Goal: Information Seeking & Learning: Learn about a topic

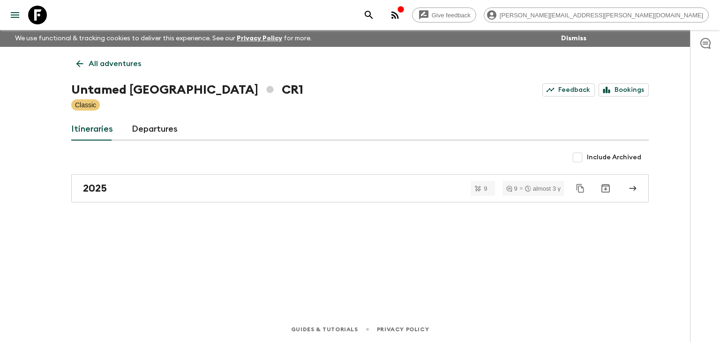
click at [195, 165] on div "Include Archived" at bounding box center [359, 157] width 577 height 19
click at [80, 64] on icon at bounding box center [79, 63] width 7 height 7
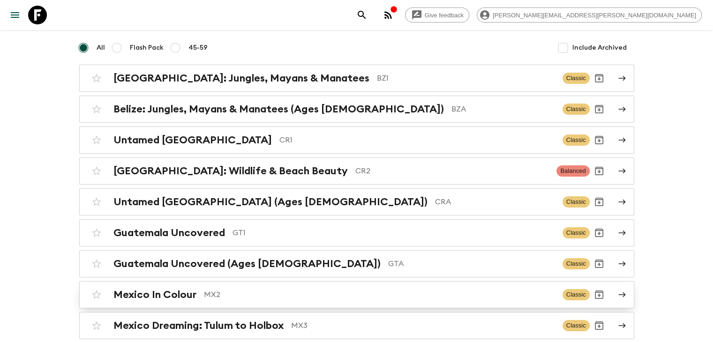
scroll to position [26, 0]
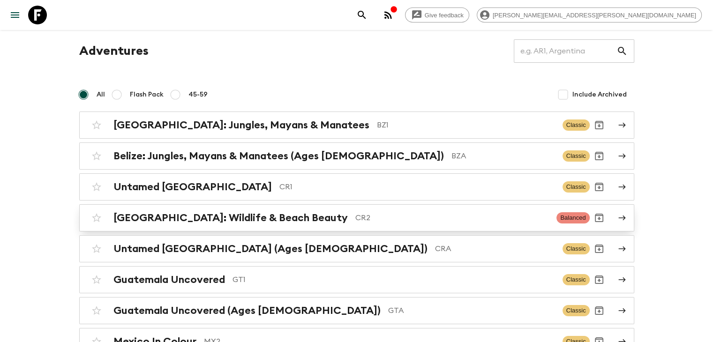
click at [280, 217] on h2 "[GEOGRAPHIC_DATA]: Wildlife & Beach Beauty" at bounding box center [230, 218] width 234 height 12
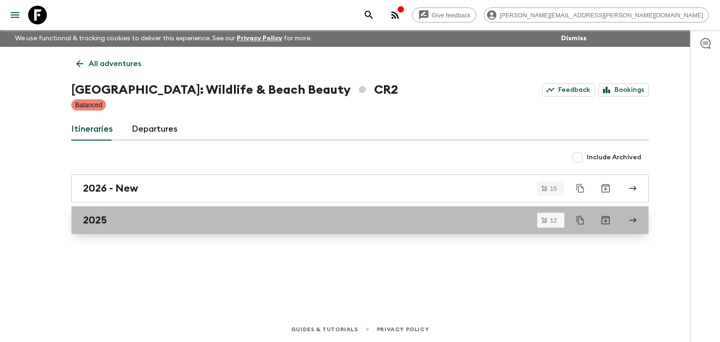
click at [152, 220] on div "2025" at bounding box center [351, 220] width 536 height 12
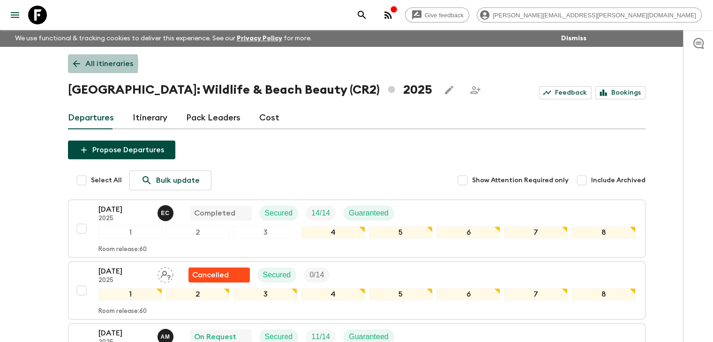
click at [79, 64] on icon at bounding box center [76, 63] width 7 height 7
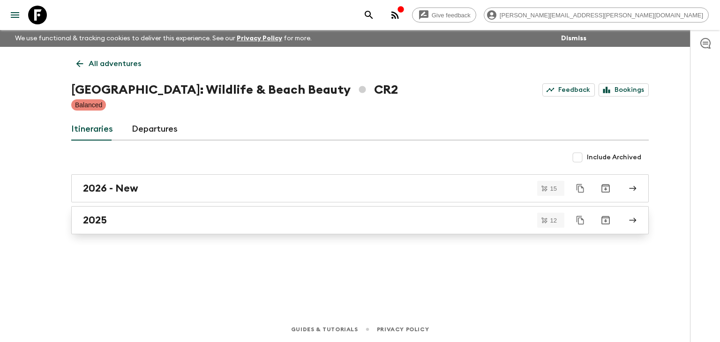
click at [157, 219] on div "2025" at bounding box center [351, 220] width 536 height 12
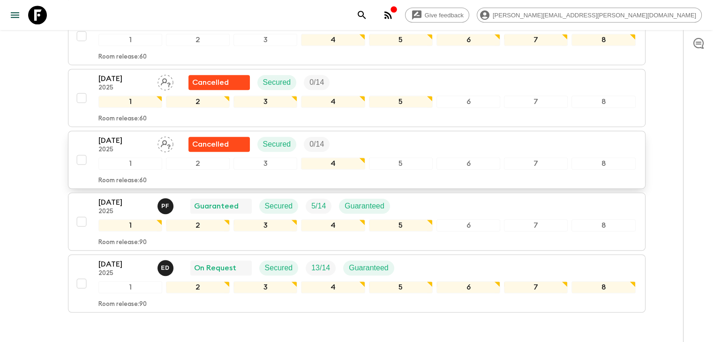
scroll to position [609, 0]
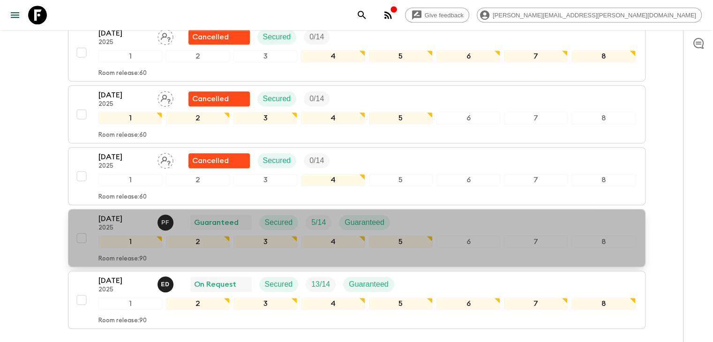
click at [135, 215] on p "[DATE]" at bounding box center [124, 218] width 52 height 11
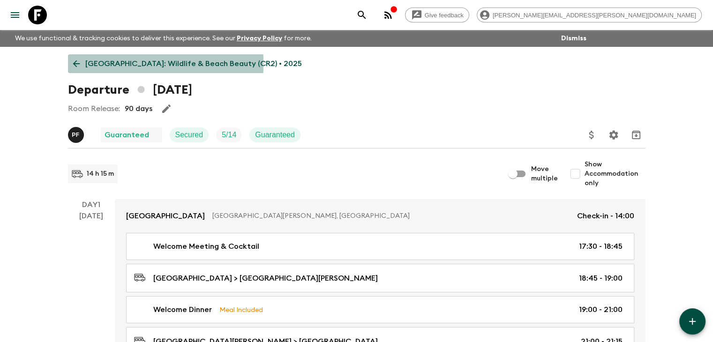
click at [69, 64] on link "[GEOGRAPHIC_DATA]: Wildlife & Beach Beauty (CR2) • 2025" at bounding box center [187, 63] width 239 height 19
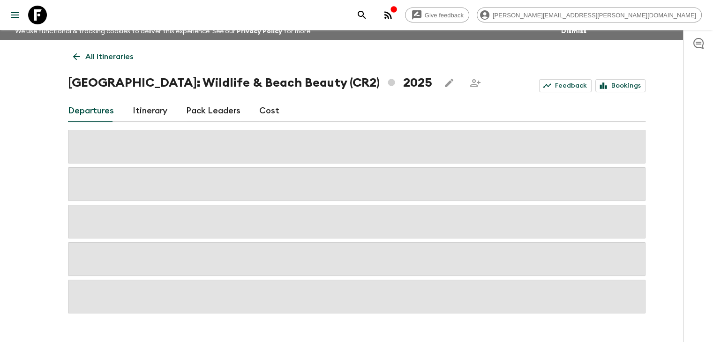
scroll to position [30, 0]
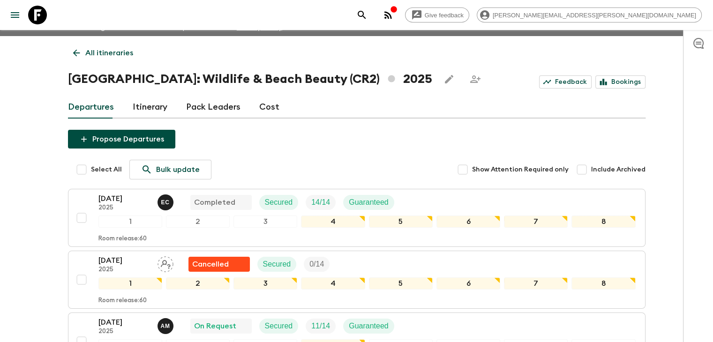
scroll to position [0, 0]
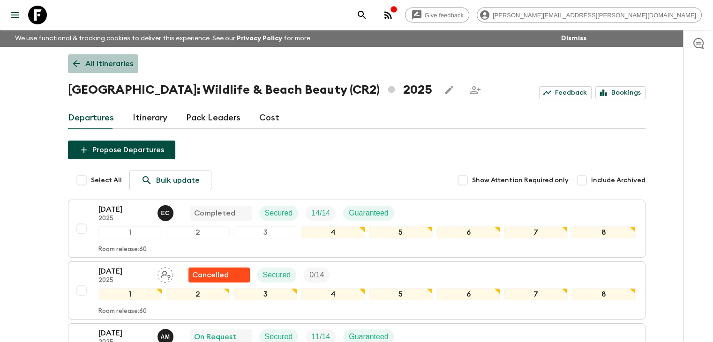
click at [82, 61] on link "All itineraries" at bounding box center [103, 63] width 70 height 19
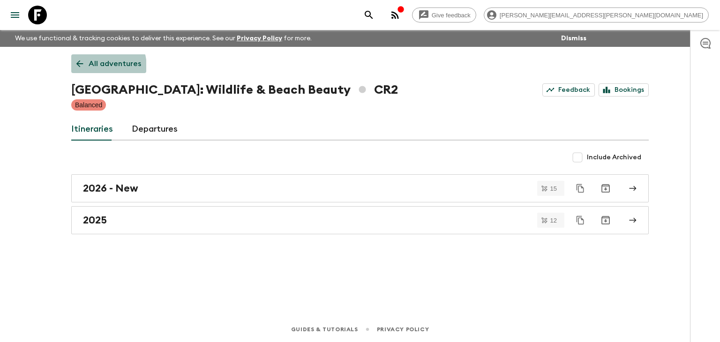
click at [93, 67] on p "All adventures" at bounding box center [115, 63] width 52 height 11
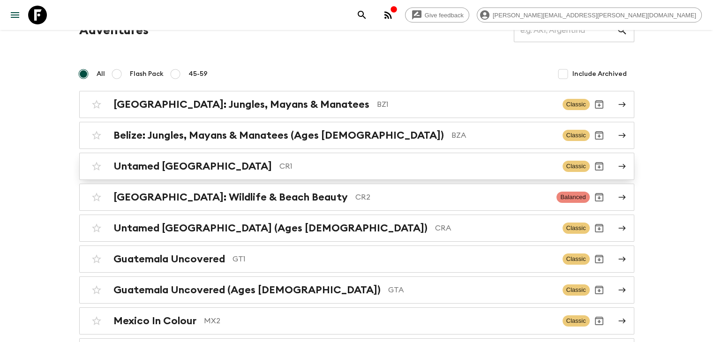
scroll to position [94, 0]
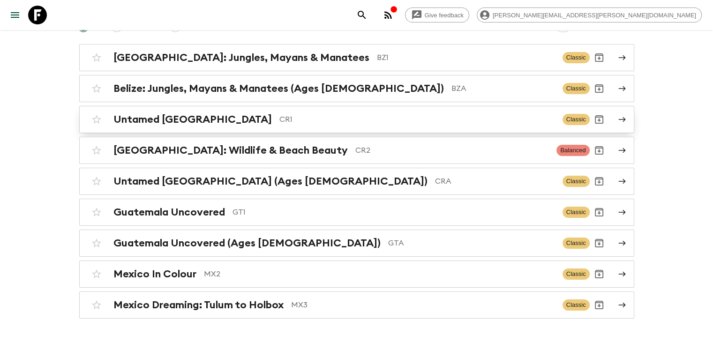
click at [131, 113] on h2 "Untamed [GEOGRAPHIC_DATA]" at bounding box center [192, 119] width 158 height 12
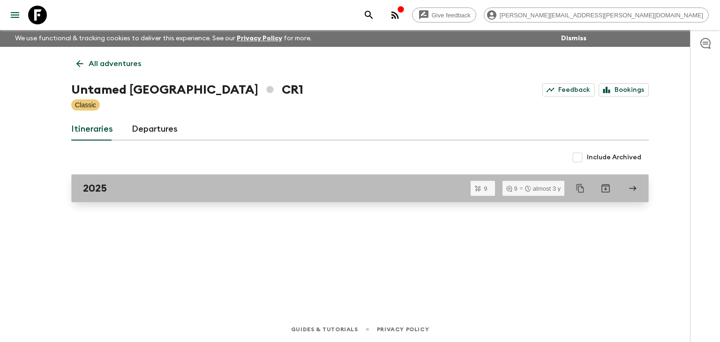
click at [158, 191] on div "2025" at bounding box center [351, 188] width 536 height 12
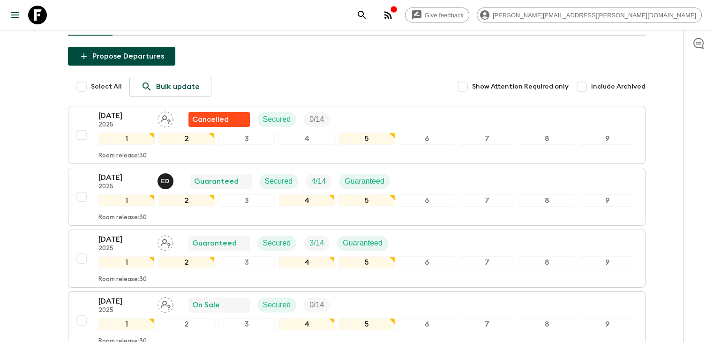
scroll to position [187, 0]
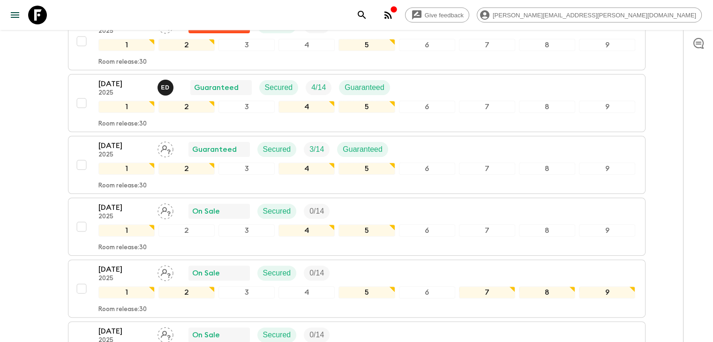
click at [26, 143] on div "Give feedback [PERSON_NAME][EMAIL_ADDRESS][PERSON_NAME][DOMAIN_NAME] We use fun…" at bounding box center [356, 232] width 713 height 838
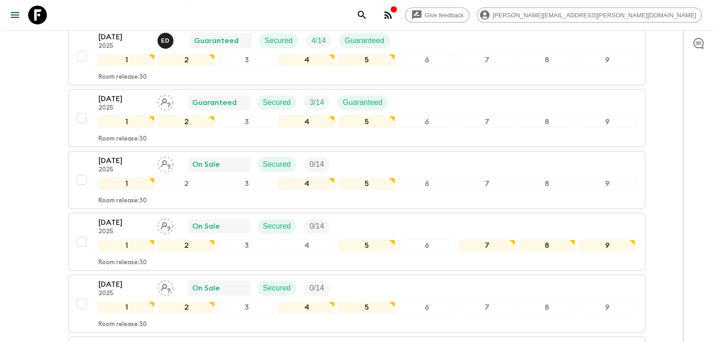
scroll to position [0, 0]
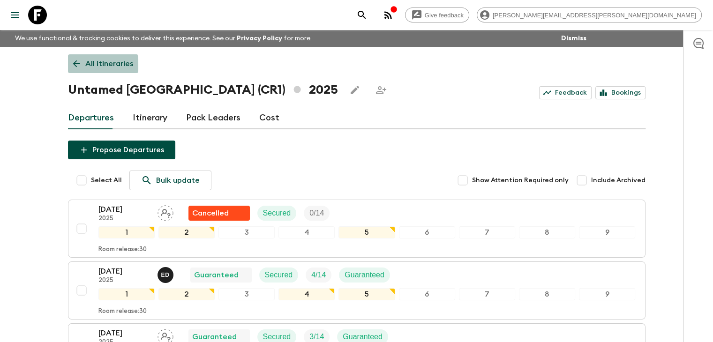
click at [77, 67] on icon at bounding box center [76, 64] width 10 height 10
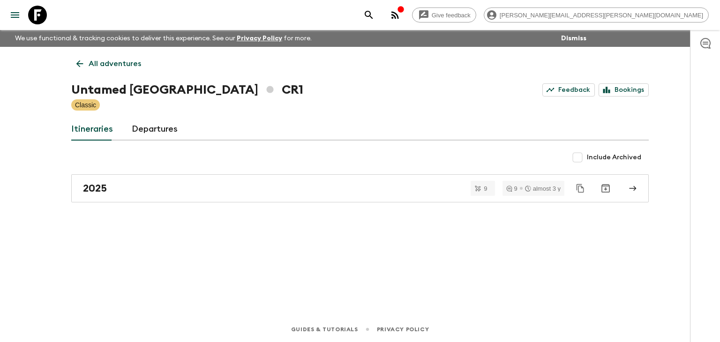
click at [82, 62] on icon at bounding box center [79, 64] width 10 height 10
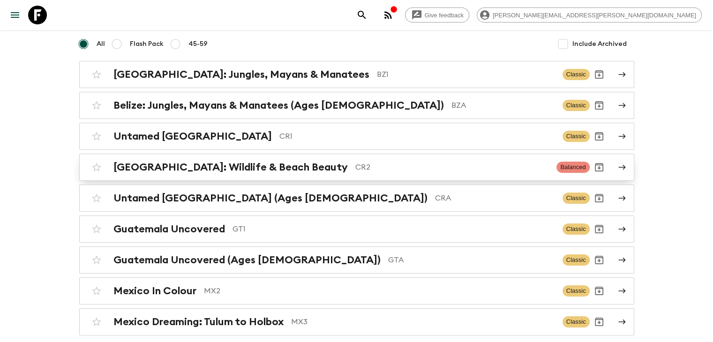
scroll to position [94, 0]
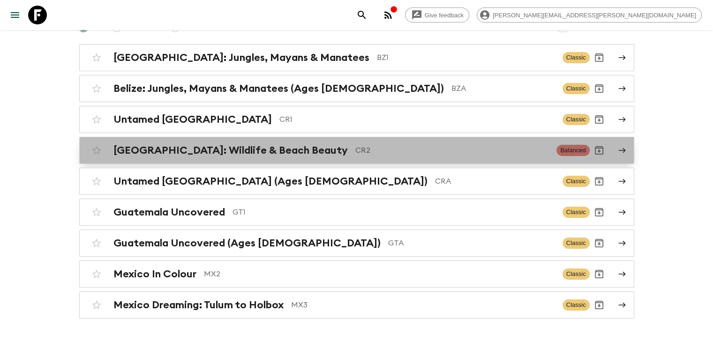
click at [232, 149] on h2 "[GEOGRAPHIC_DATA]: Wildlife & Beach Beauty" at bounding box center [230, 150] width 234 height 12
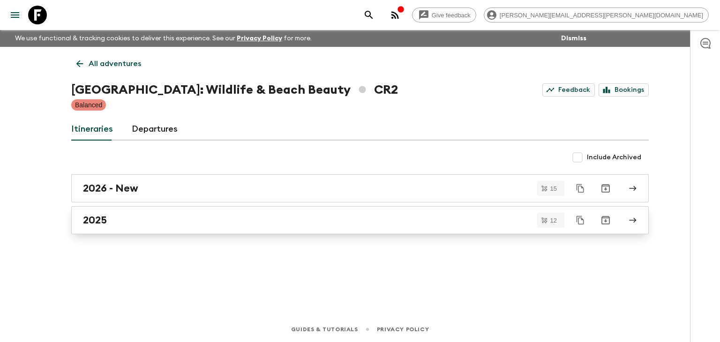
click at [117, 223] on div "2025" at bounding box center [351, 220] width 536 height 12
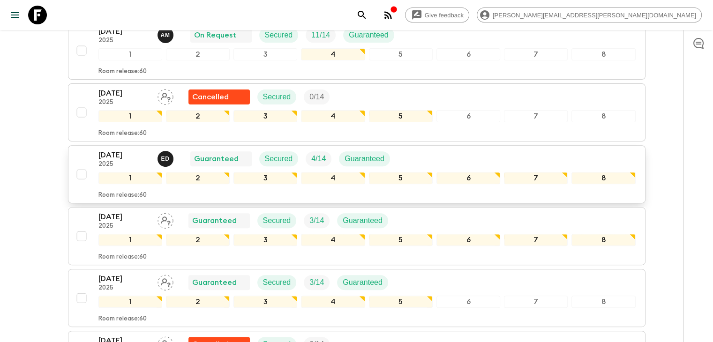
scroll to position [395, 0]
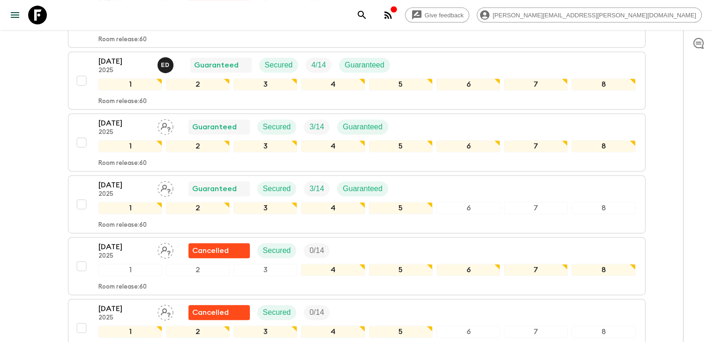
click at [56, 120] on div "Give feedback [PERSON_NAME][EMAIL_ADDRESS][PERSON_NAME][DOMAIN_NAME] We use fun…" at bounding box center [356, 116] width 713 height 1023
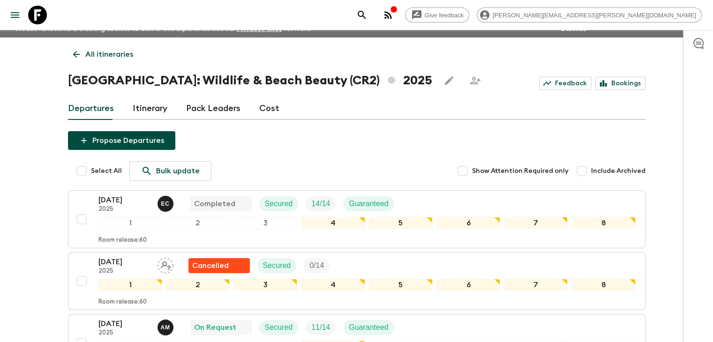
scroll to position [0, 0]
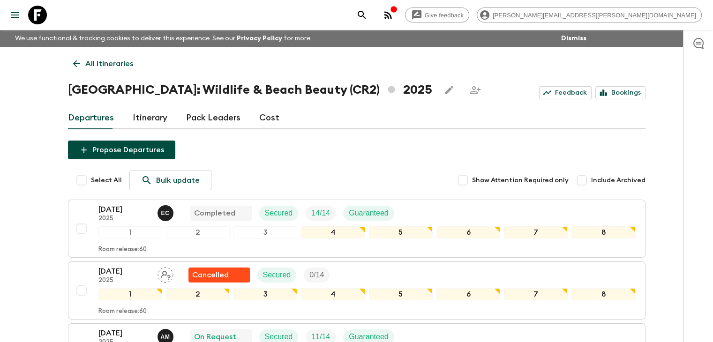
click at [73, 60] on icon at bounding box center [76, 64] width 10 height 10
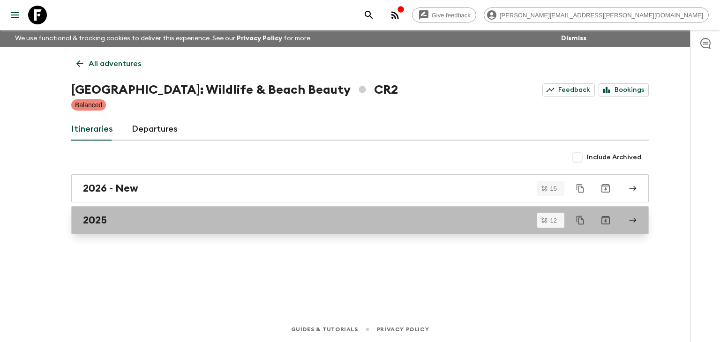
click at [159, 223] on div "2025" at bounding box center [351, 220] width 536 height 12
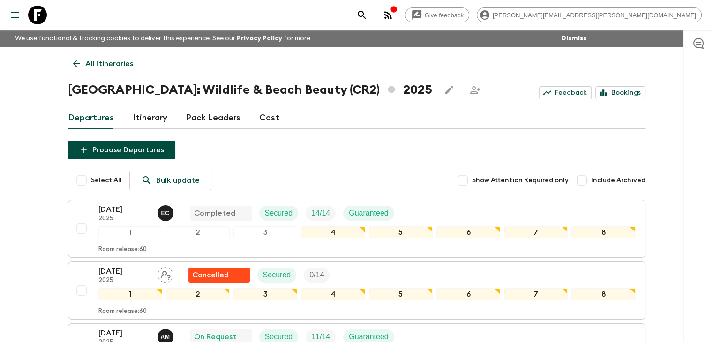
click at [72, 63] on icon at bounding box center [76, 64] width 10 height 10
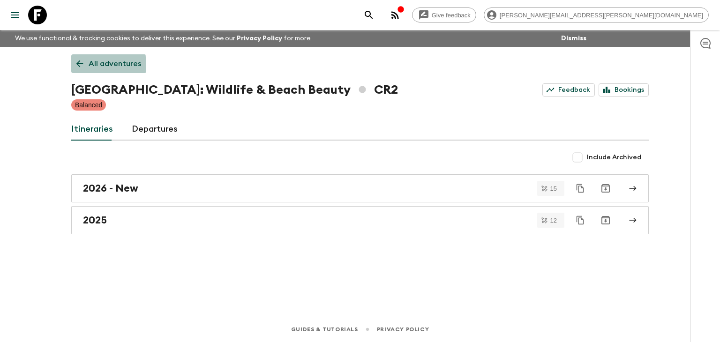
click at [76, 65] on icon at bounding box center [79, 64] width 10 height 10
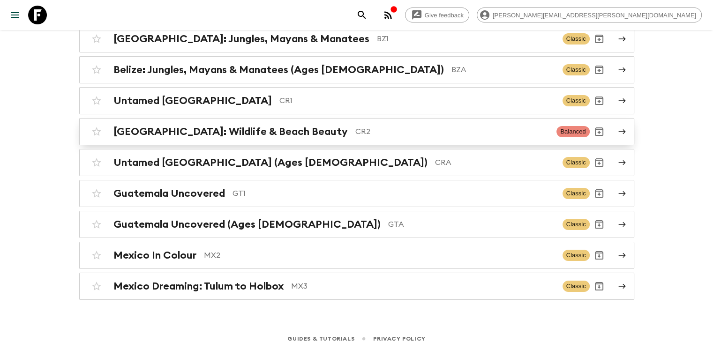
scroll to position [120, 0]
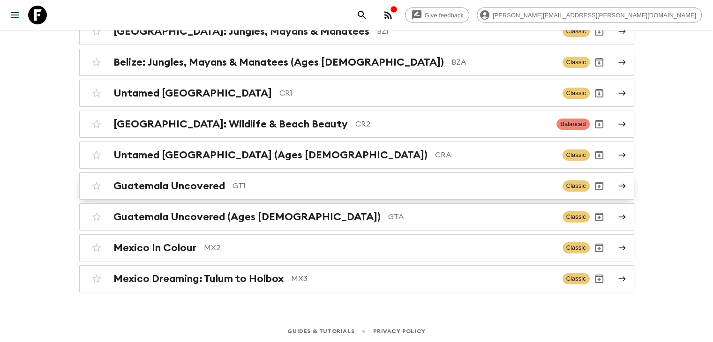
click at [169, 182] on h2 "Guatemala Uncovered" at bounding box center [168, 186] width 111 height 12
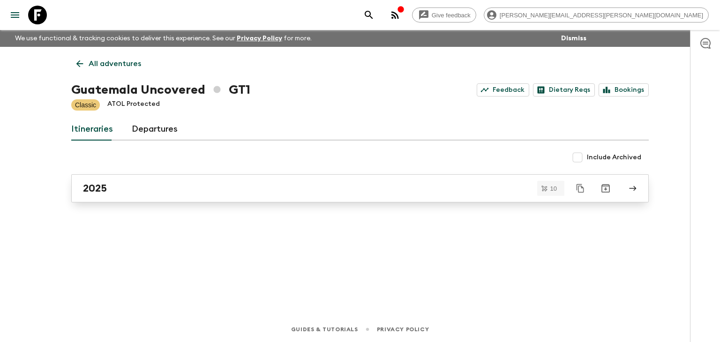
click at [147, 184] on div "2025" at bounding box center [351, 188] width 536 height 12
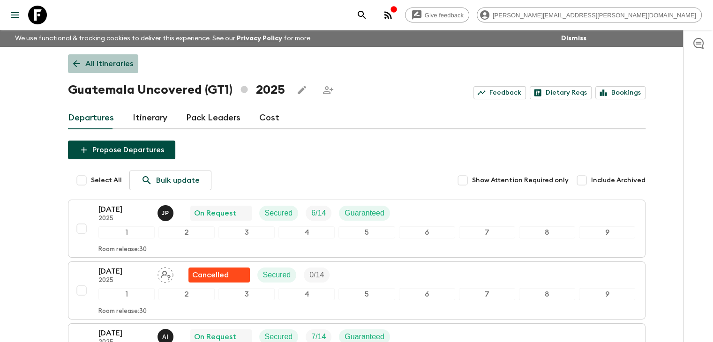
click at [78, 62] on icon at bounding box center [76, 64] width 10 height 10
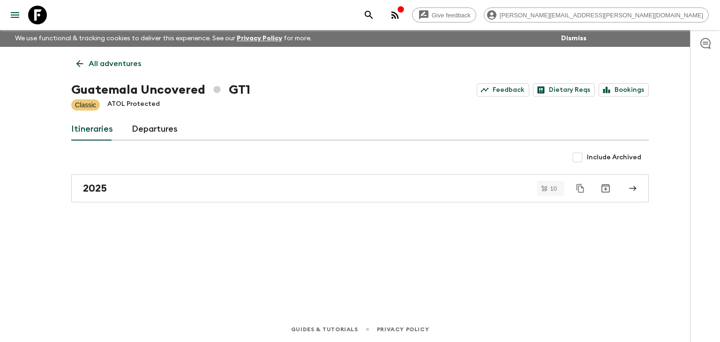
click at [83, 67] on icon at bounding box center [79, 64] width 10 height 10
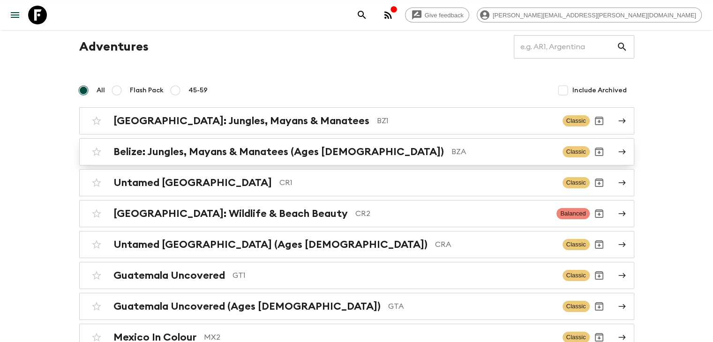
scroll to position [47, 0]
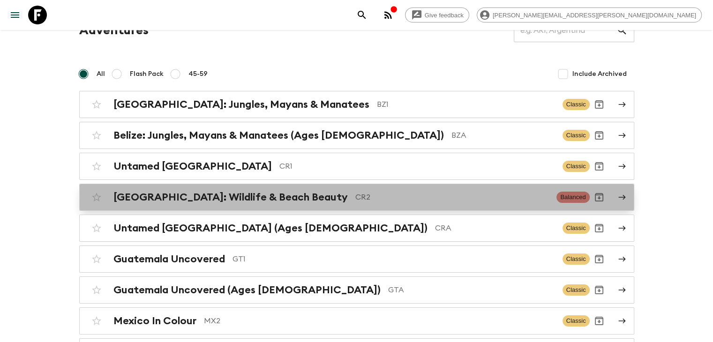
click at [127, 201] on h2 "[GEOGRAPHIC_DATA]: Wildlife & Beach Beauty" at bounding box center [230, 197] width 234 height 12
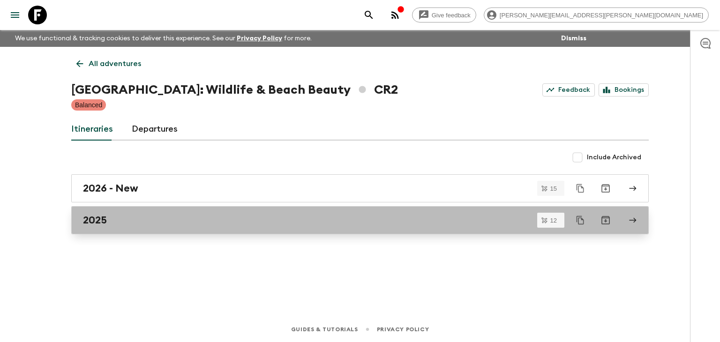
click at [124, 212] on link "2025" at bounding box center [359, 220] width 577 height 28
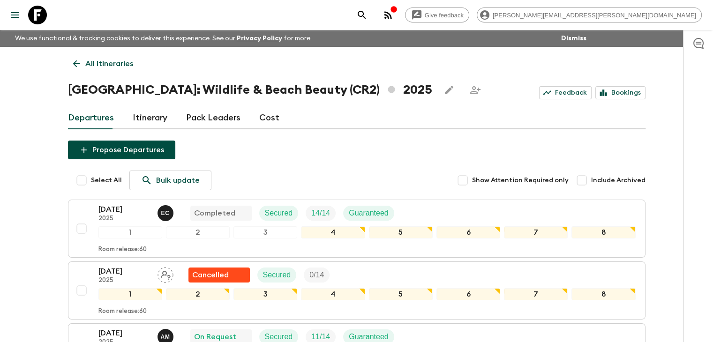
click at [75, 63] on icon at bounding box center [76, 63] width 7 height 7
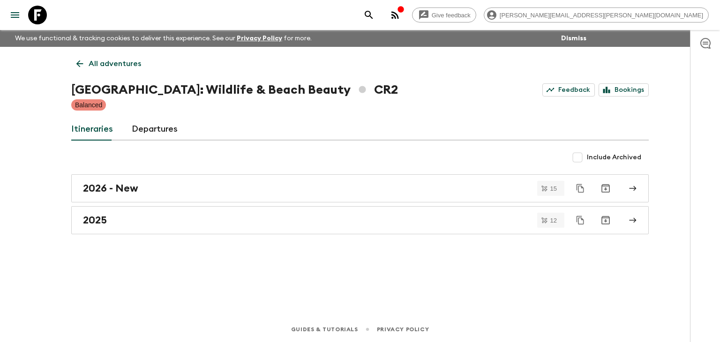
click at [78, 67] on icon at bounding box center [79, 64] width 10 height 10
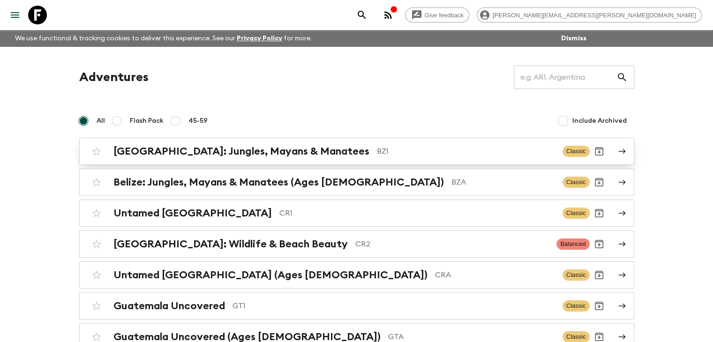
click at [166, 142] on div "[GEOGRAPHIC_DATA]: Jungles, Mayans & Manatees BZ1 Classic" at bounding box center [338, 151] width 502 height 19
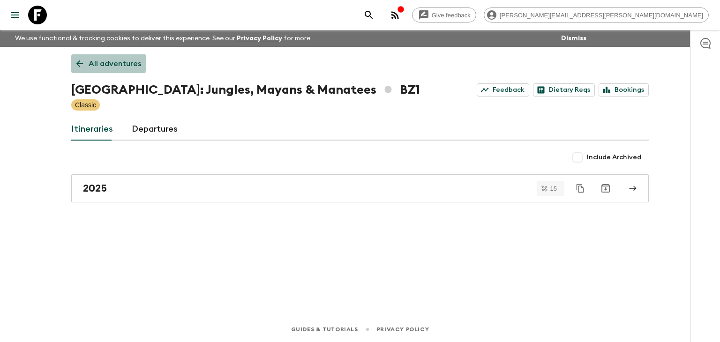
click at [77, 62] on icon at bounding box center [79, 64] width 10 height 10
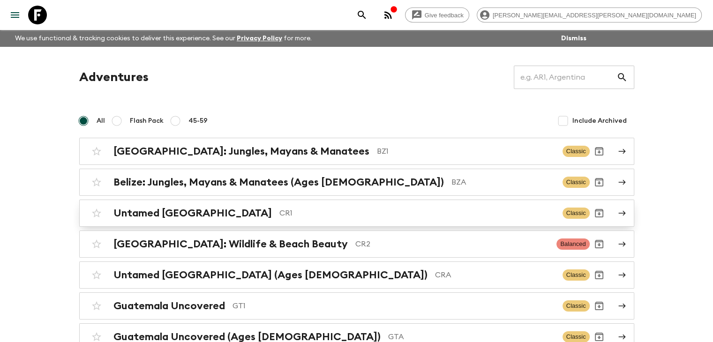
click at [178, 213] on h2 "Untamed [GEOGRAPHIC_DATA]" at bounding box center [192, 213] width 158 height 12
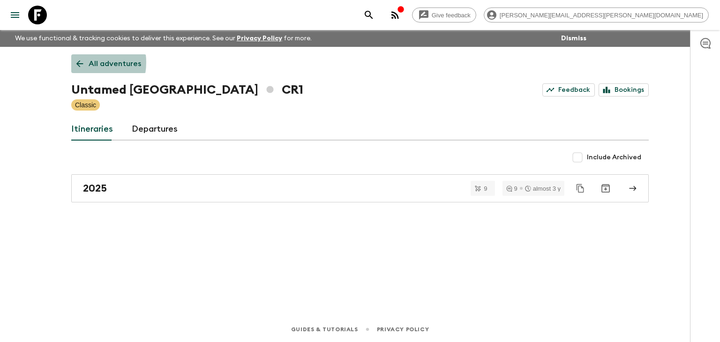
click at [79, 62] on icon at bounding box center [79, 64] width 10 height 10
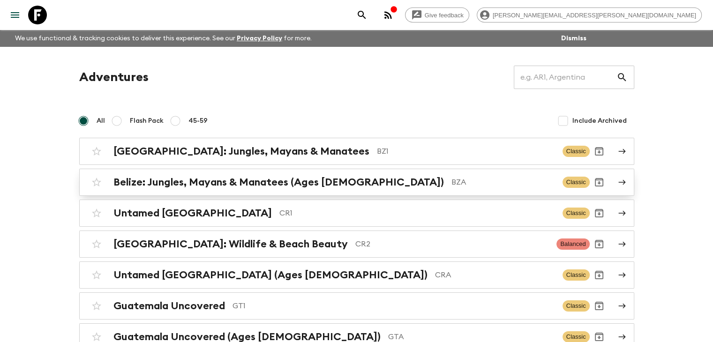
scroll to position [47, 0]
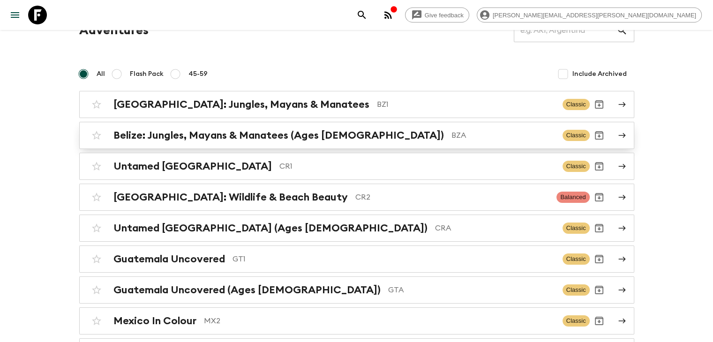
click at [160, 195] on h2 "[GEOGRAPHIC_DATA]: Wildlife & Beach Beauty" at bounding box center [230, 197] width 234 height 12
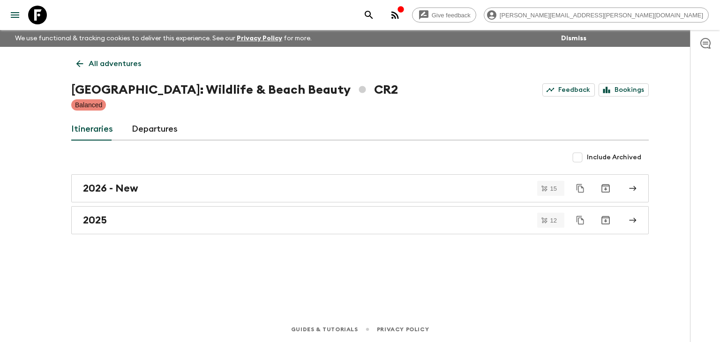
click at [77, 62] on icon at bounding box center [79, 64] width 10 height 10
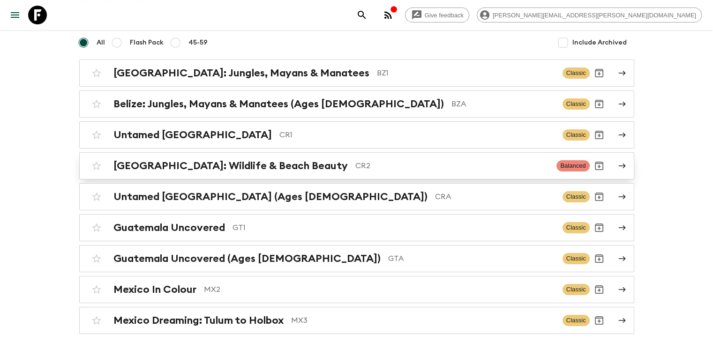
scroll to position [94, 0]
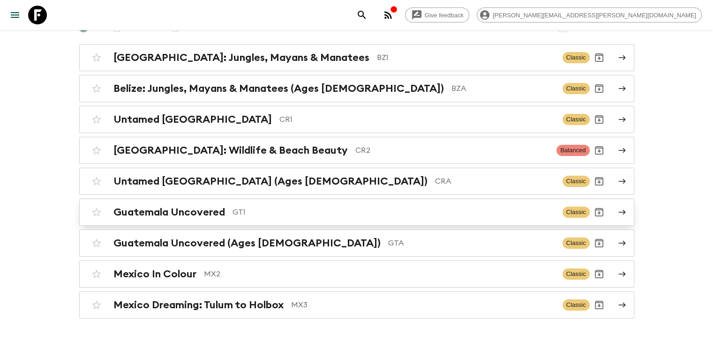
click at [263, 208] on p "GT1" at bounding box center [393, 212] width 322 height 11
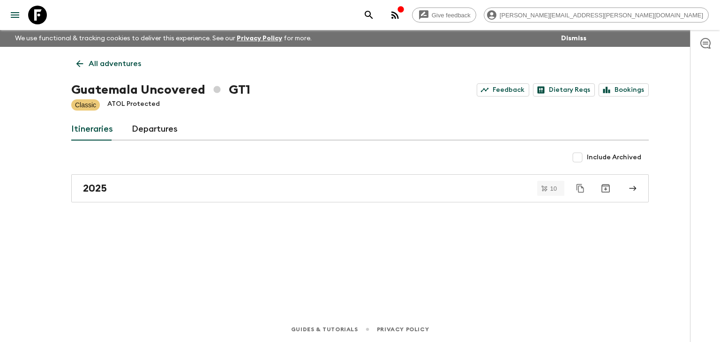
click at [81, 62] on icon at bounding box center [79, 64] width 10 height 10
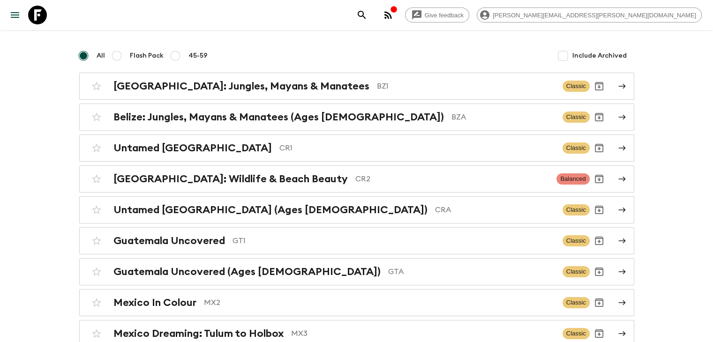
scroll to position [120, 0]
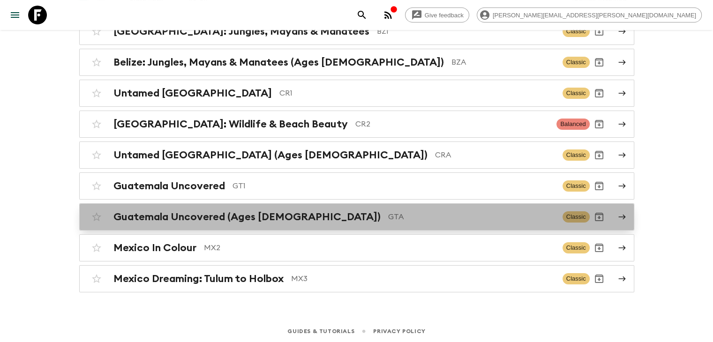
click at [266, 208] on div "Guatemala Uncovered (Ages [DEMOGRAPHIC_DATA]) GTA Classic" at bounding box center [338, 217] width 502 height 19
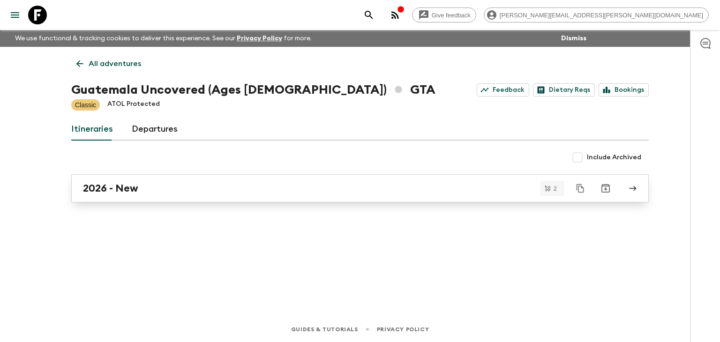
click at [167, 189] on div "2026 - New" at bounding box center [351, 188] width 536 height 12
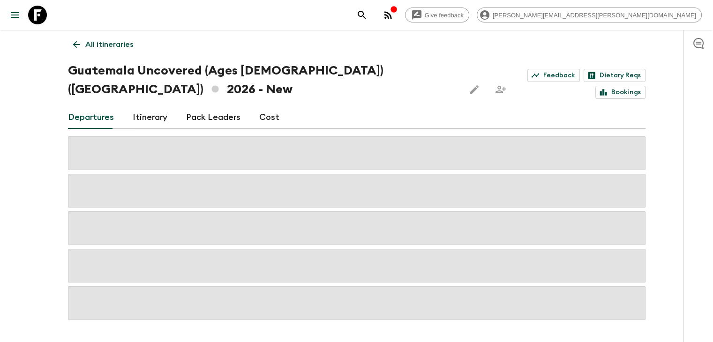
scroll to position [30, 0]
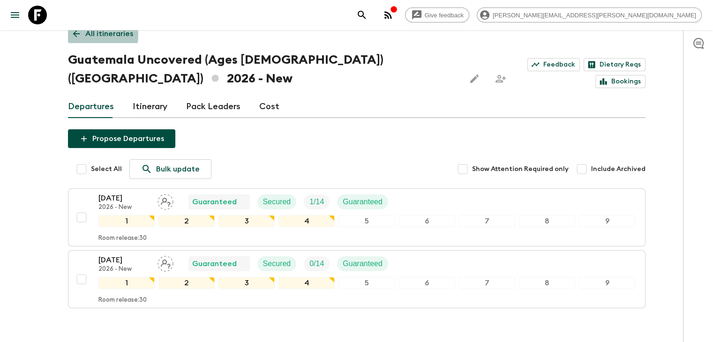
click at [73, 34] on icon at bounding box center [76, 34] width 10 height 10
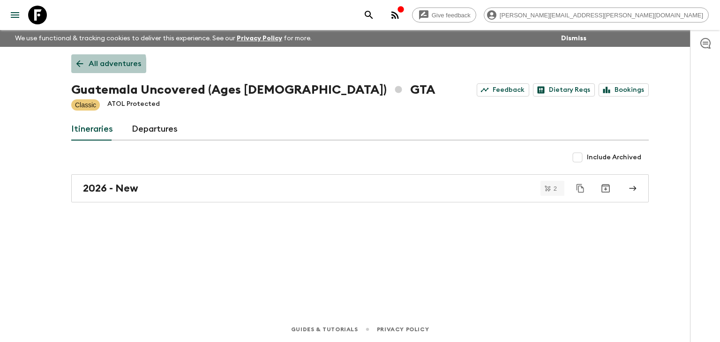
click at [85, 67] on link "All adventures" at bounding box center [108, 63] width 75 height 19
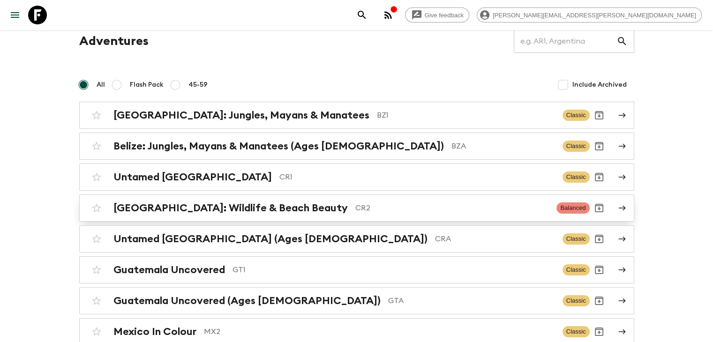
scroll to position [120, 0]
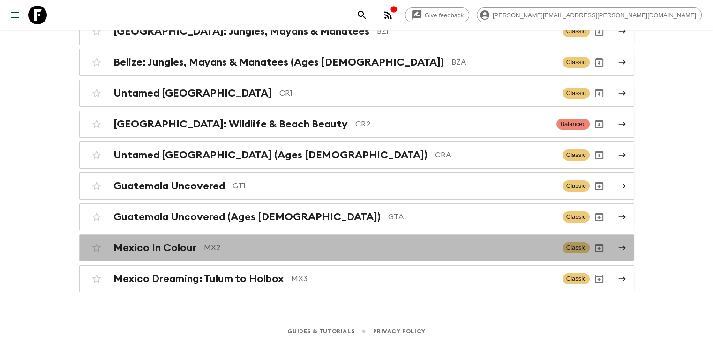
click at [238, 248] on p "MX2" at bounding box center [379, 247] width 351 height 11
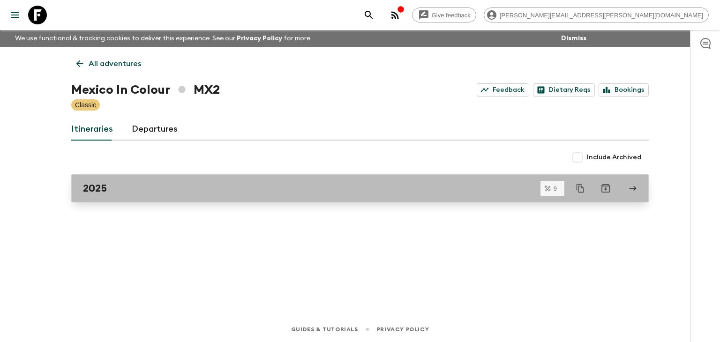
click at [148, 190] on div "2025" at bounding box center [351, 188] width 536 height 12
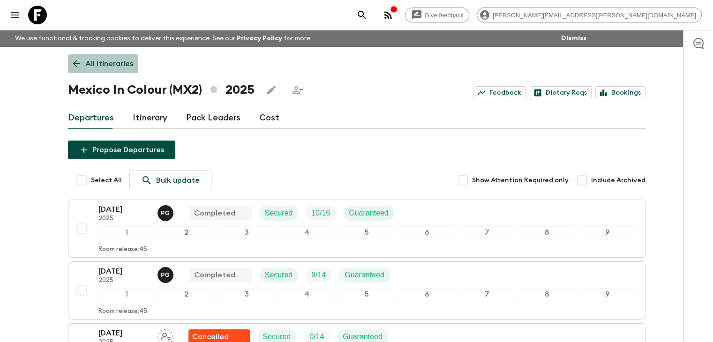
click at [78, 60] on icon at bounding box center [76, 64] width 10 height 10
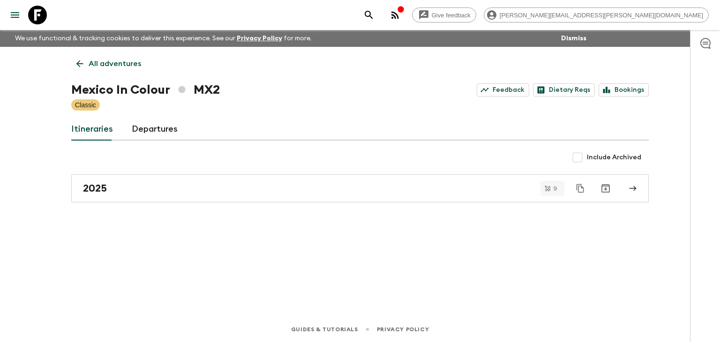
click at [81, 55] on link "All adventures" at bounding box center [108, 63] width 75 height 19
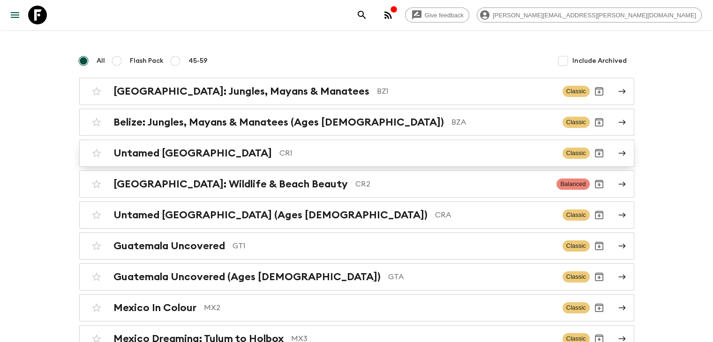
scroll to position [120, 0]
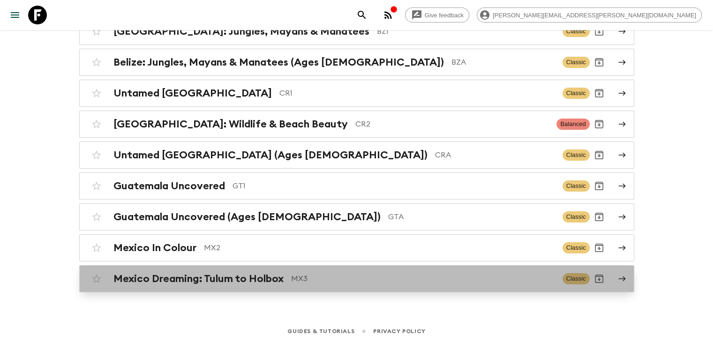
click at [235, 276] on h2 "Mexico Dreaming: Tulum to Holbox" at bounding box center [198, 279] width 170 height 12
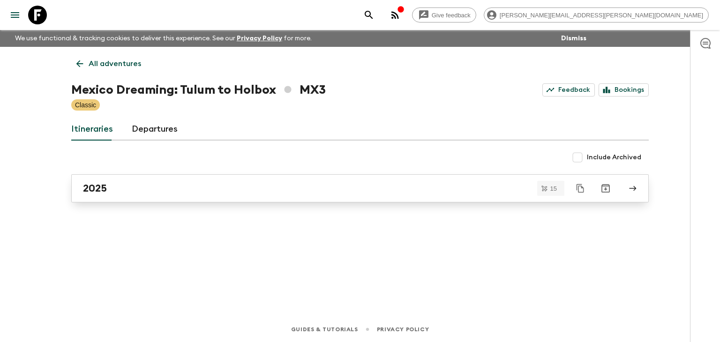
click at [164, 189] on div "2025" at bounding box center [351, 188] width 536 height 12
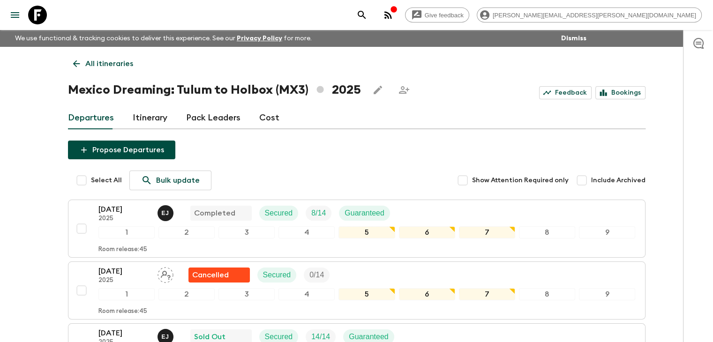
click at [72, 66] on icon at bounding box center [76, 64] width 10 height 10
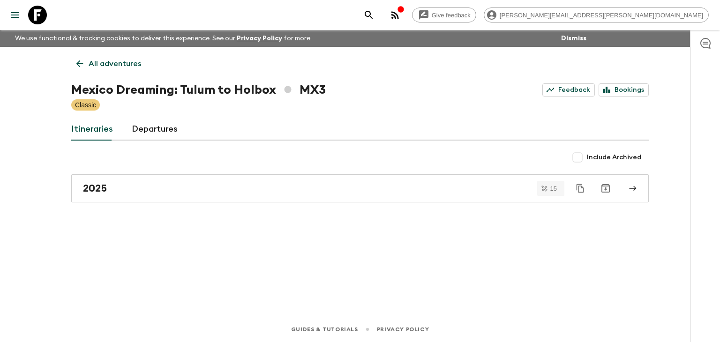
click at [78, 59] on icon at bounding box center [79, 64] width 10 height 10
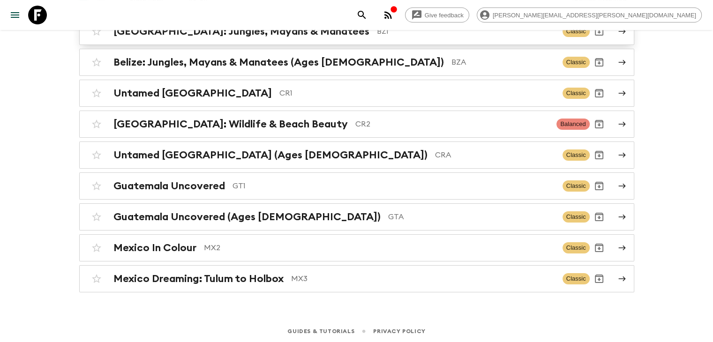
scroll to position [120, 0]
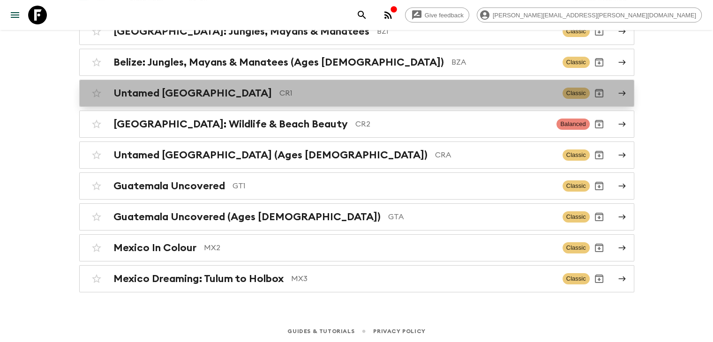
click at [177, 92] on h2 "Untamed [GEOGRAPHIC_DATA]" at bounding box center [192, 93] width 158 height 12
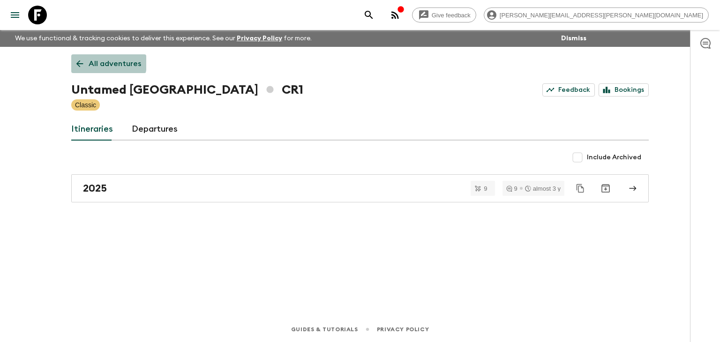
click at [78, 59] on icon at bounding box center [79, 64] width 10 height 10
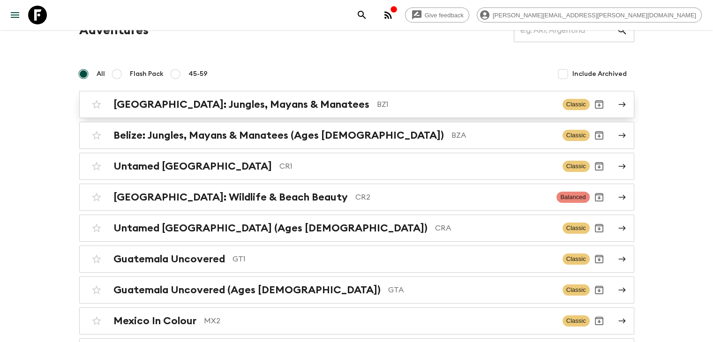
scroll to position [94, 0]
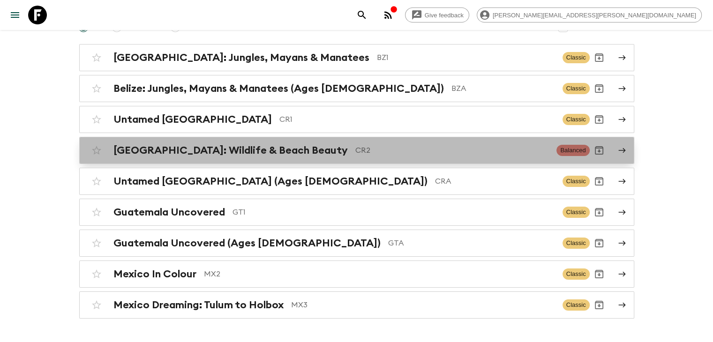
click at [138, 152] on h2 "[GEOGRAPHIC_DATA]: Wildlife & Beach Beauty" at bounding box center [230, 150] width 234 height 12
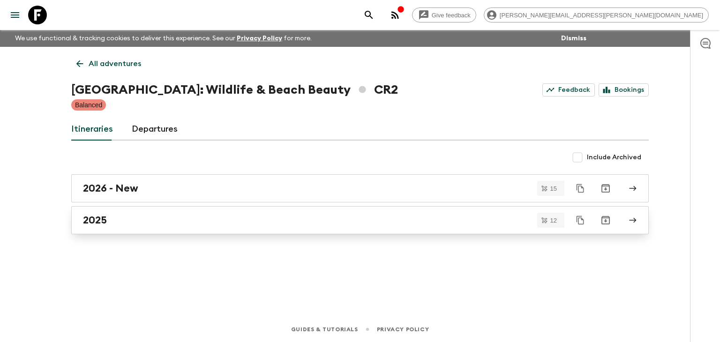
click at [148, 212] on link "2025" at bounding box center [359, 220] width 577 height 28
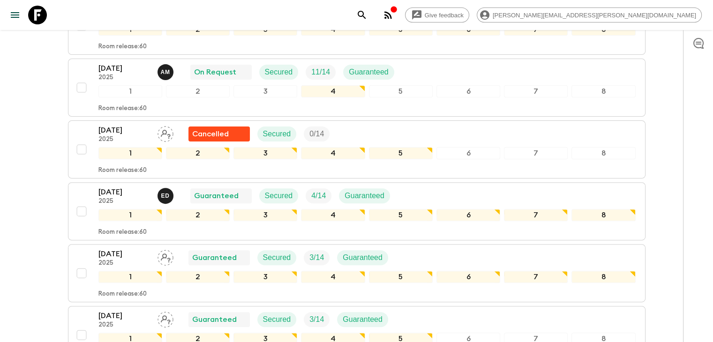
scroll to position [281, 0]
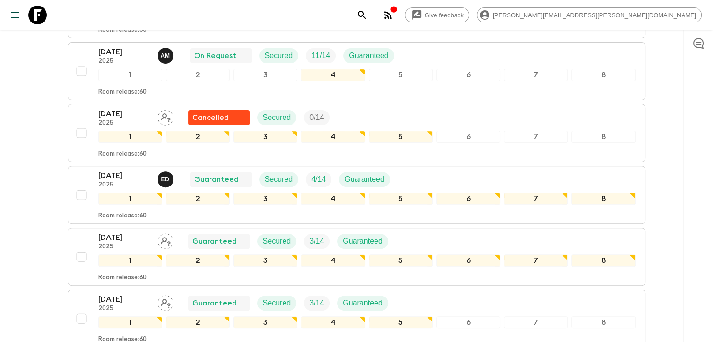
drag, startPoint x: 180, startPoint y: 177, endPoint x: 118, endPoint y: 184, distance: 62.3
click at [118, 184] on p "2025" at bounding box center [124, 184] width 52 height 7
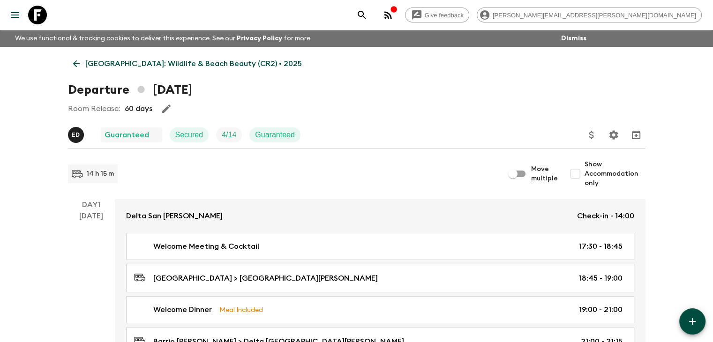
click at [77, 63] on icon at bounding box center [76, 63] width 7 height 7
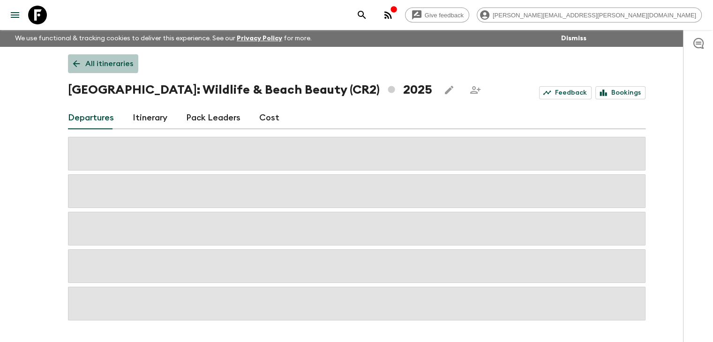
click at [75, 59] on icon at bounding box center [76, 64] width 10 height 10
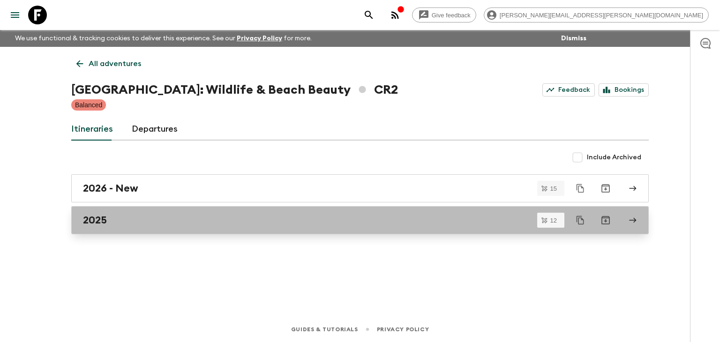
click at [144, 216] on div "2025" at bounding box center [351, 220] width 536 height 12
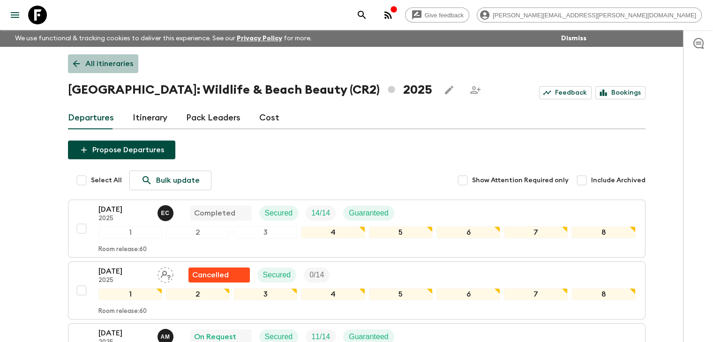
click at [74, 59] on icon at bounding box center [76, 64] width 10 height 10
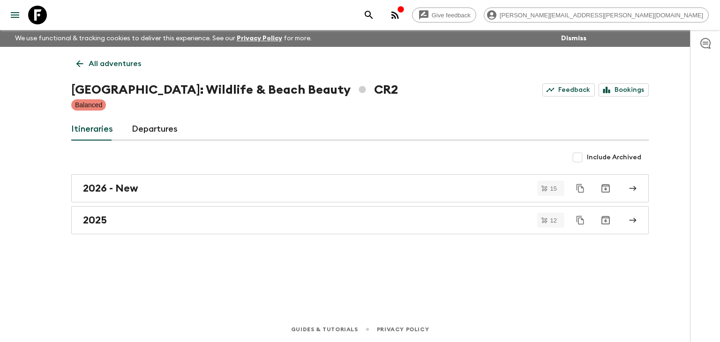
click at [79, 62] on icon at bounding box center [79, 64] width 10 height 10
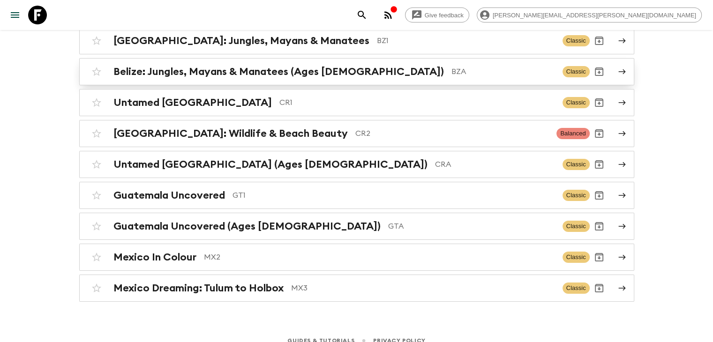
scroll to position [120, 0]
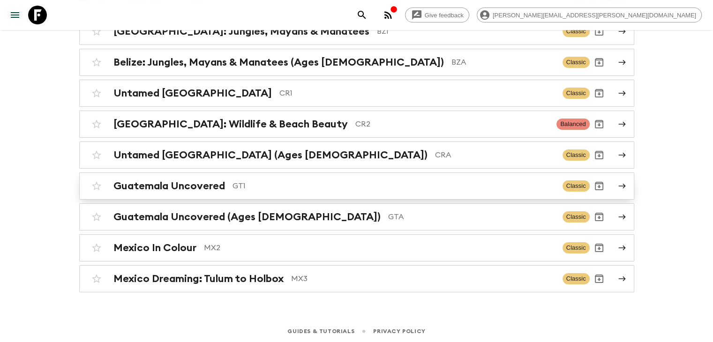
click at [144, 186] on h2 "Guatemala Uncovered" at bounding box center [168, 186] width 111 height 12
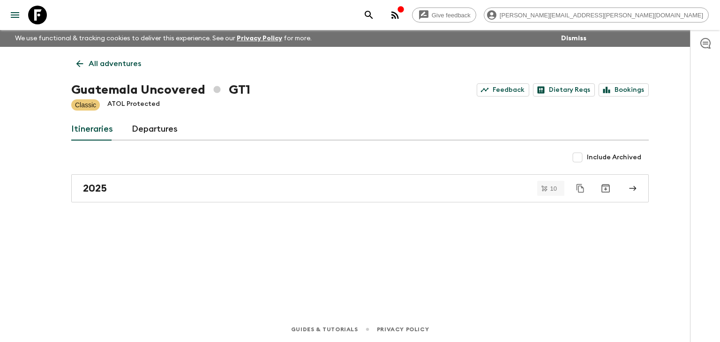
click at [144, 186] on div "2025" at bounding box center [351, 188] width 536 height 12
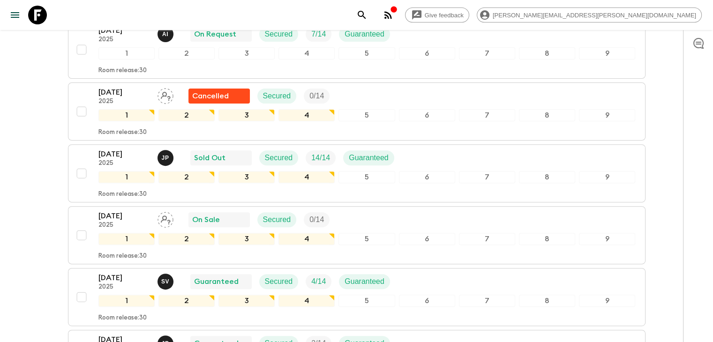
scroll to position [311, 0]
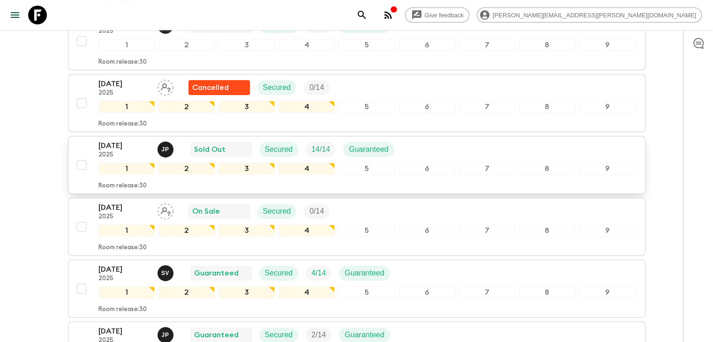
click at [126, 151] on p "2025" at bounding box center [124, 154] width 52 height 7
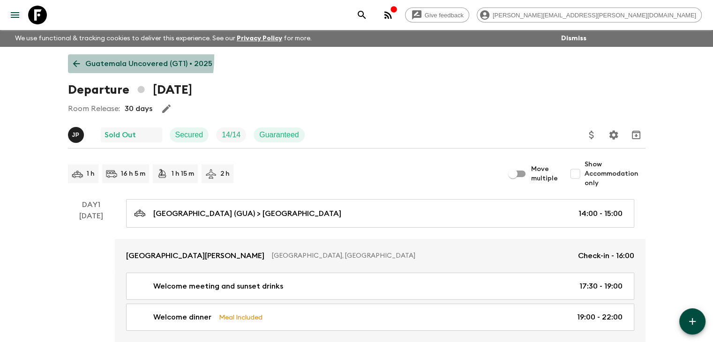
click at [77, 56] on link "Guatemala Uncovered (GT1) • 2025" at bounding box center [142, 63] width 149 height 19
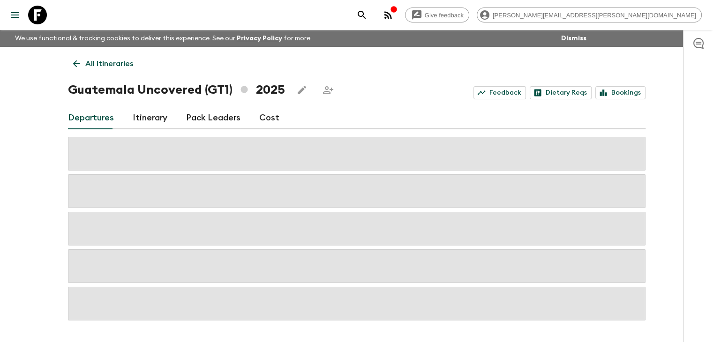
scroll to position [30, 0]
